Goal: Navigation & Orientation: Find specific page/section

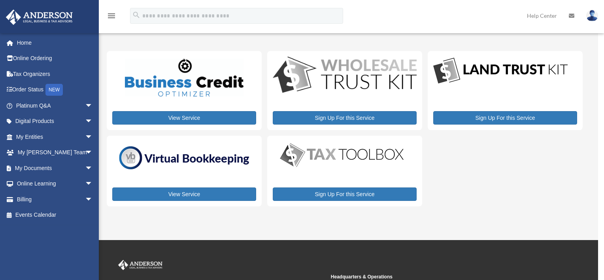
click at [56, 90] on div "x" at bounding box center [302, 140] width 604 height 280
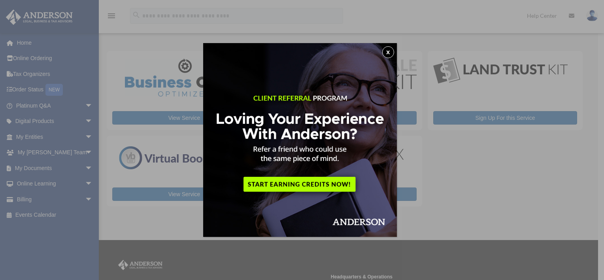
click at [393, 52] on button "x" at bounding box center [389, 52] width 12 height 12
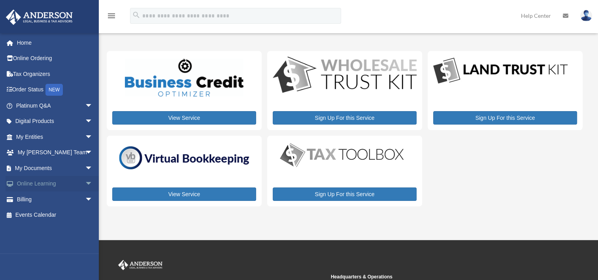
click at [51, 180] on link "Online Learning arrow_drop_down" at bounding box center [55, 184] width 99 height 16
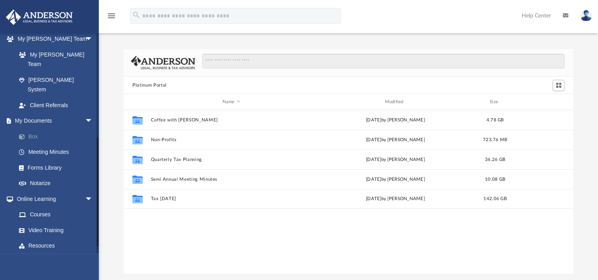
scroll to position [207, 0]
click at [32, 129] on link "Box" at bounding box center [58, 137] width 94 height 16
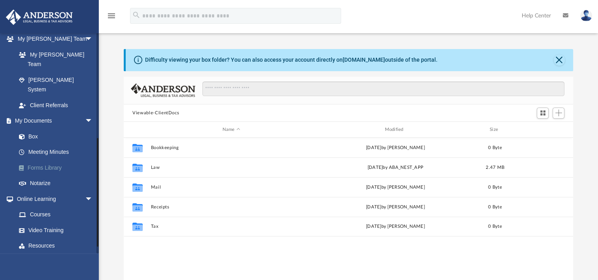
click at [48, 160] on link "Forms Library" at bounding box center [58, 168] width 94 height 16
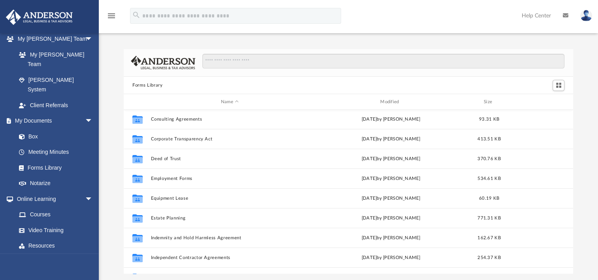
scroll to position [168, 0]
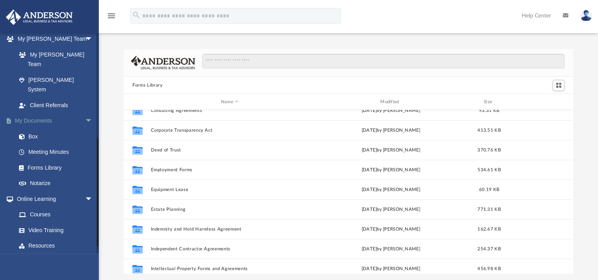
click at [37, 113] on link "My Documents arrow_drop_down" at bounding box center [55, 121] width 99 height 16
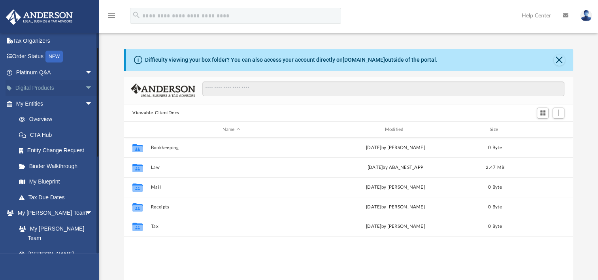
scroll to position [30, 0]
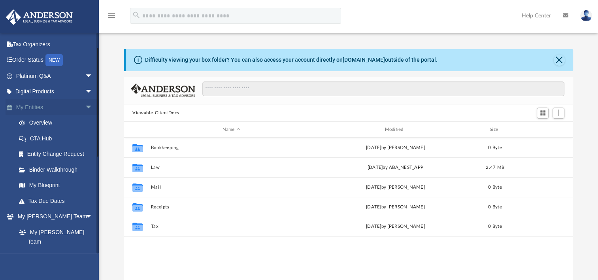
click at [38, 106] on link "My Entities arrow_drop_down" at bounding box center [55, 107] width 99 height 16
click at [85, 106] on span "arrow_drop_down" at bounding box center [93, 107] width 16 height 16
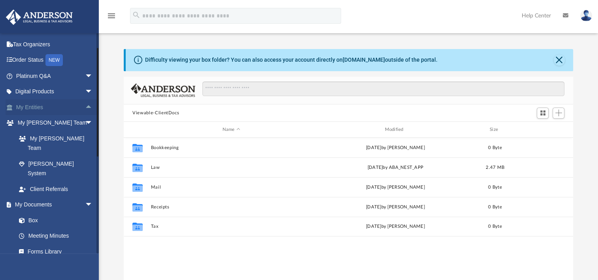
click at [85, 106] on span "arrow_drop_up" at bounding box center [93, 107] width 16 height 16
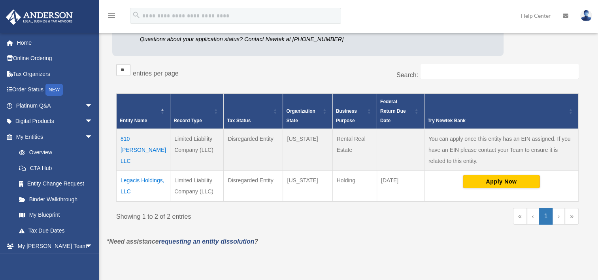
scroll to position [128, 0]
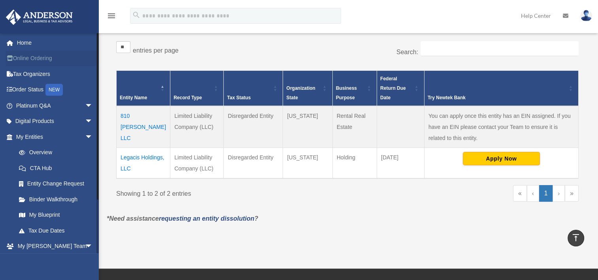
click at [41, 58] on link "Online Ordering" at bounding box center [55, 59] width 99 height 16
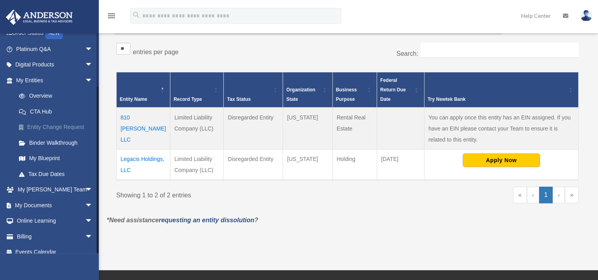
scroll to position [64, 0]
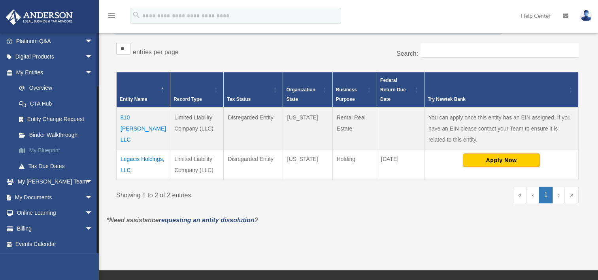
click at [40, 148] on link "My Blueprint" at bounding box center [58, 151] width 94 height 16
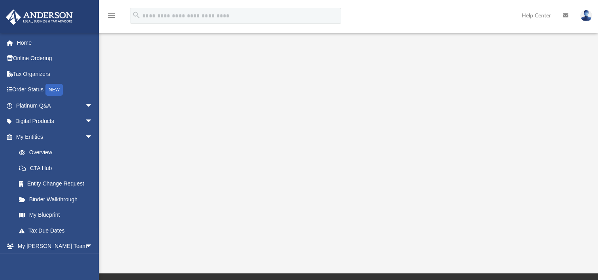
scroll to position [119, 0]
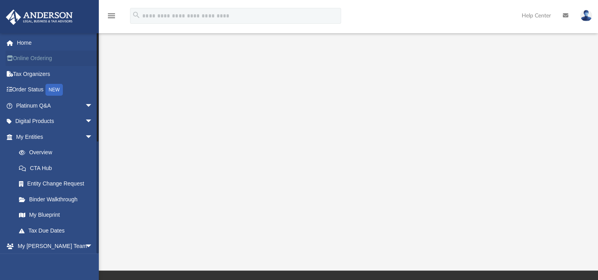
click at [28, 57] on link "Online Ordering" at bounding box center [55, 59] width 99 height 16
